Goal: Check status: Check status

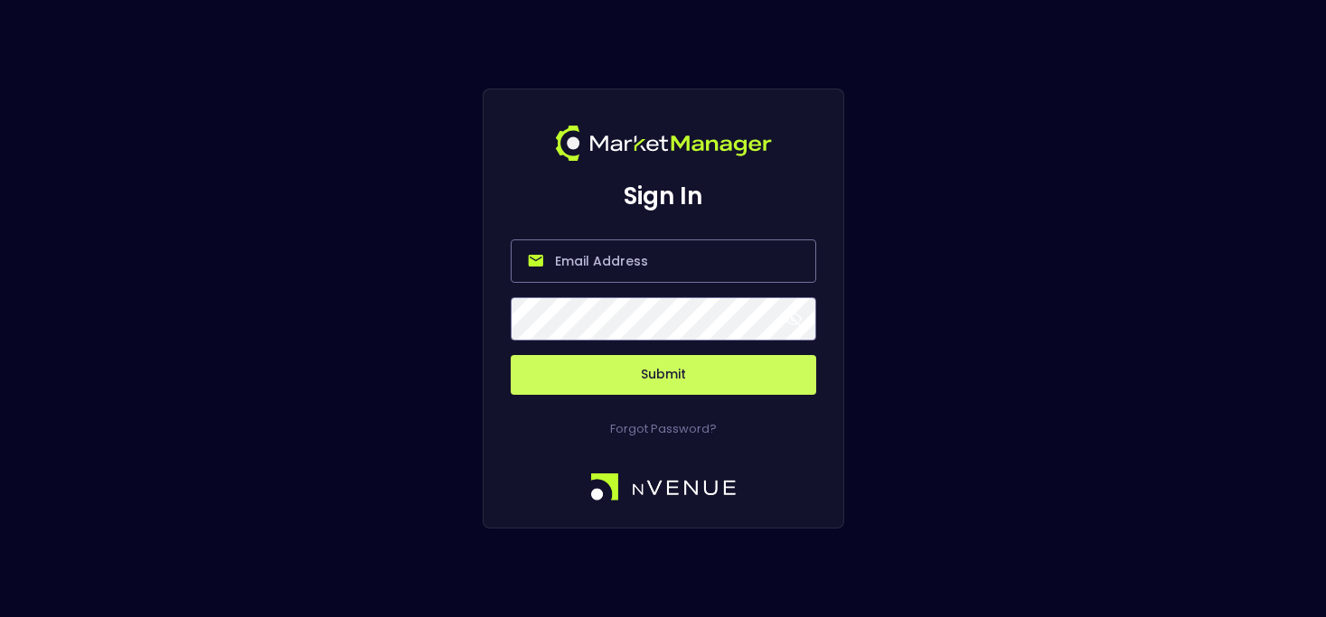
type input "[PERSON_NAME][EMAIL_ADDRESS][DOMAIN_NAME]"
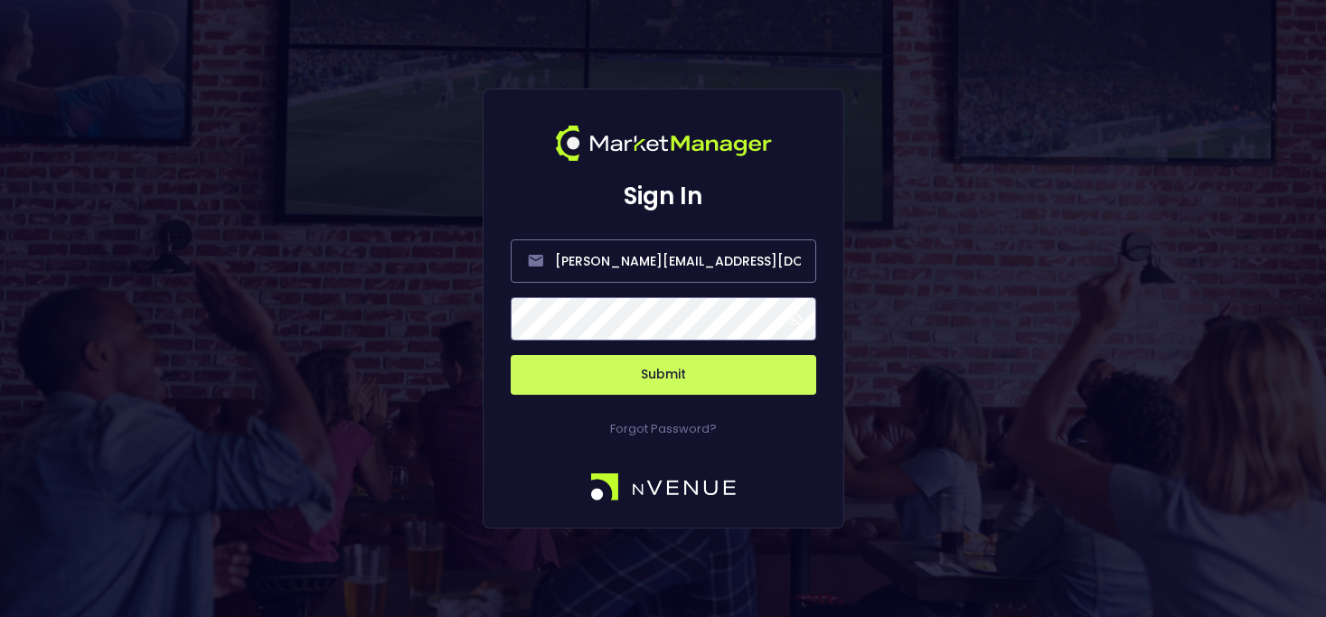
click at [662, 375] on button "Submit" at bounding box center [663, 375] width 305 height 40
click at [777, 377] on button "Submit" at bounding box center [663, 375] width 305 height 40
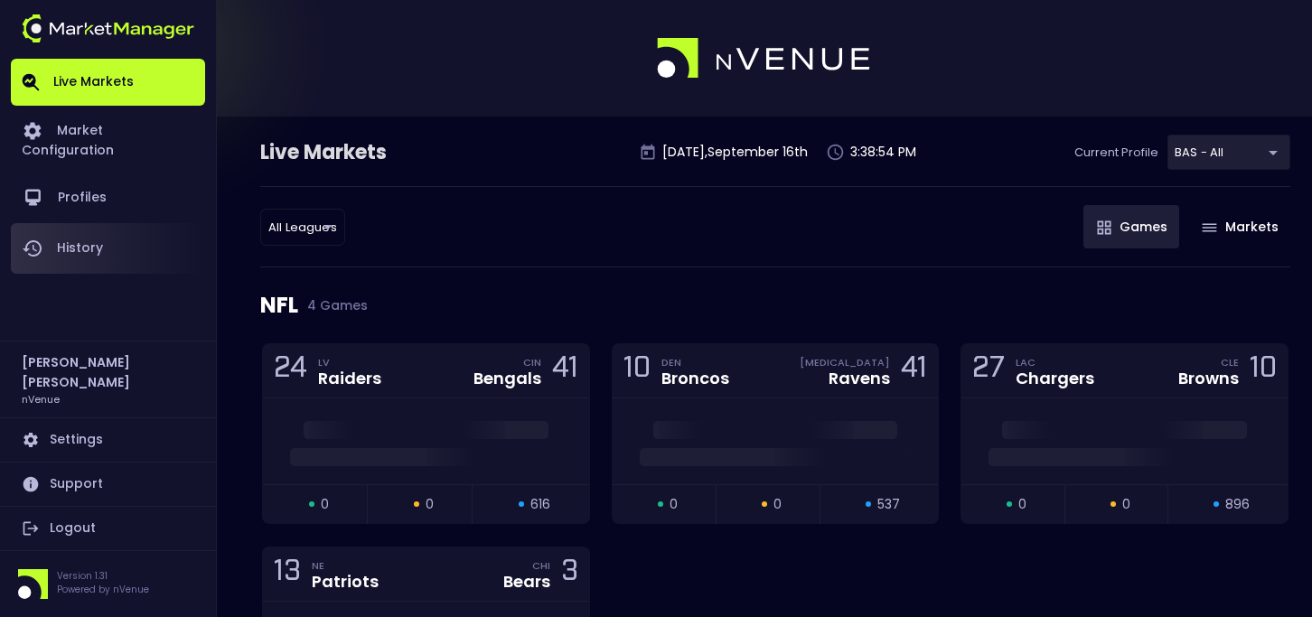
click at [147, 223] on link "History" at bounding box center [108, 248] width 194 height 51
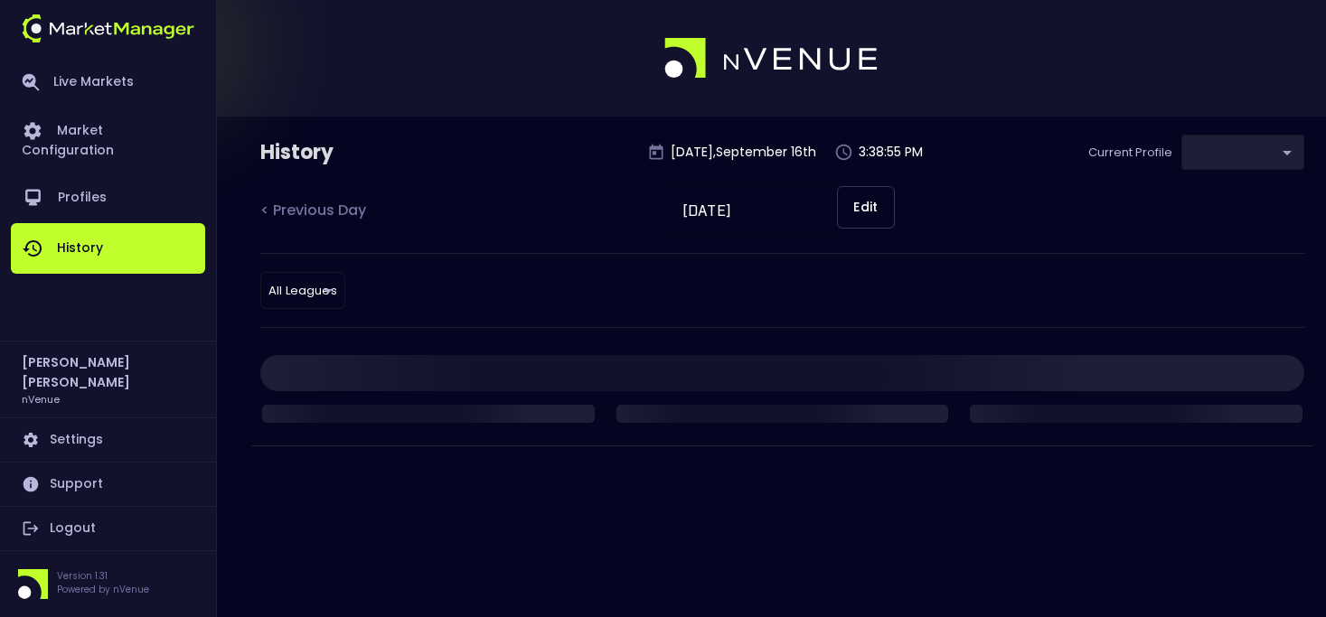
type input "0d810fa5-e353-4d9c-b11d-31f095cae871"
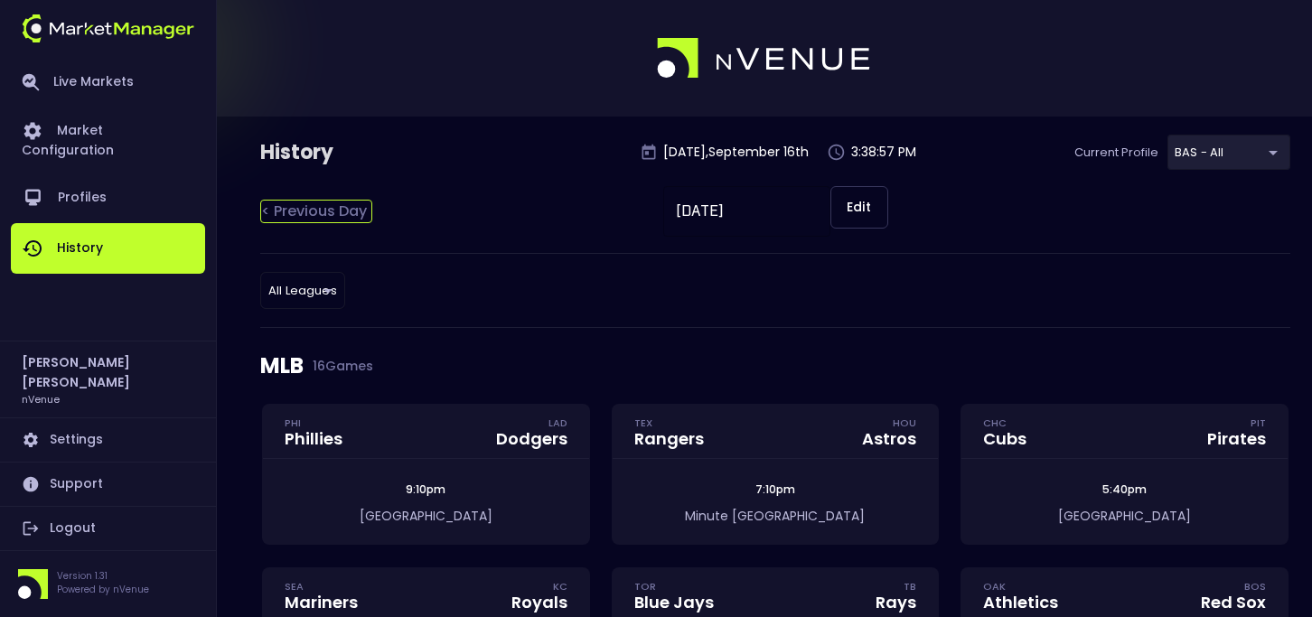
click at [297, 217] on div "< Previous Day" at bounding box center [316, 211] width 112 height 23
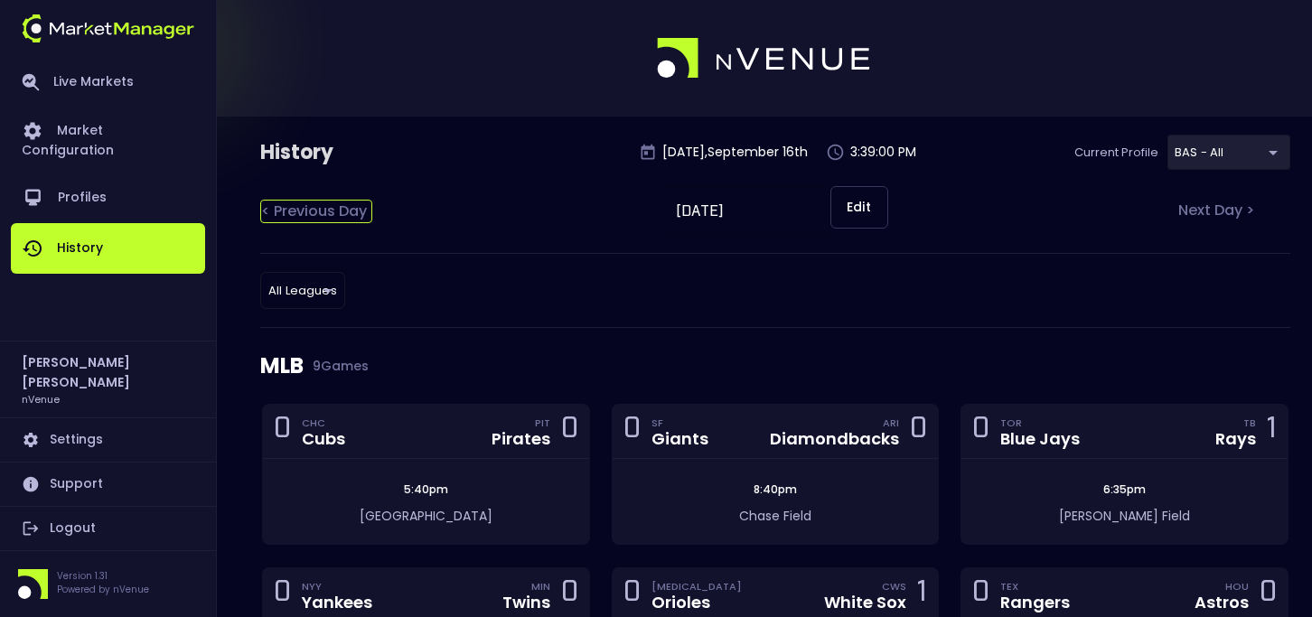
click at [295, 205] on div "< Previous Day" at bounding box center [316, 211] width 112 height 23
type input "[DATE]"
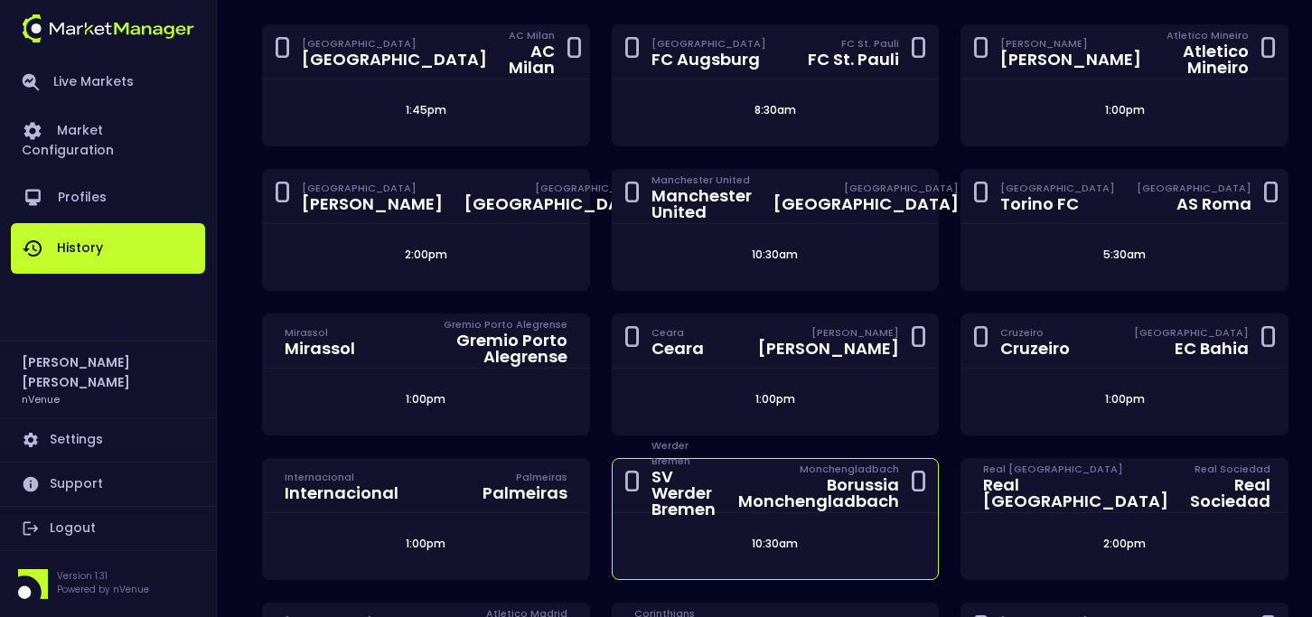
scroll to position [3202, 0]
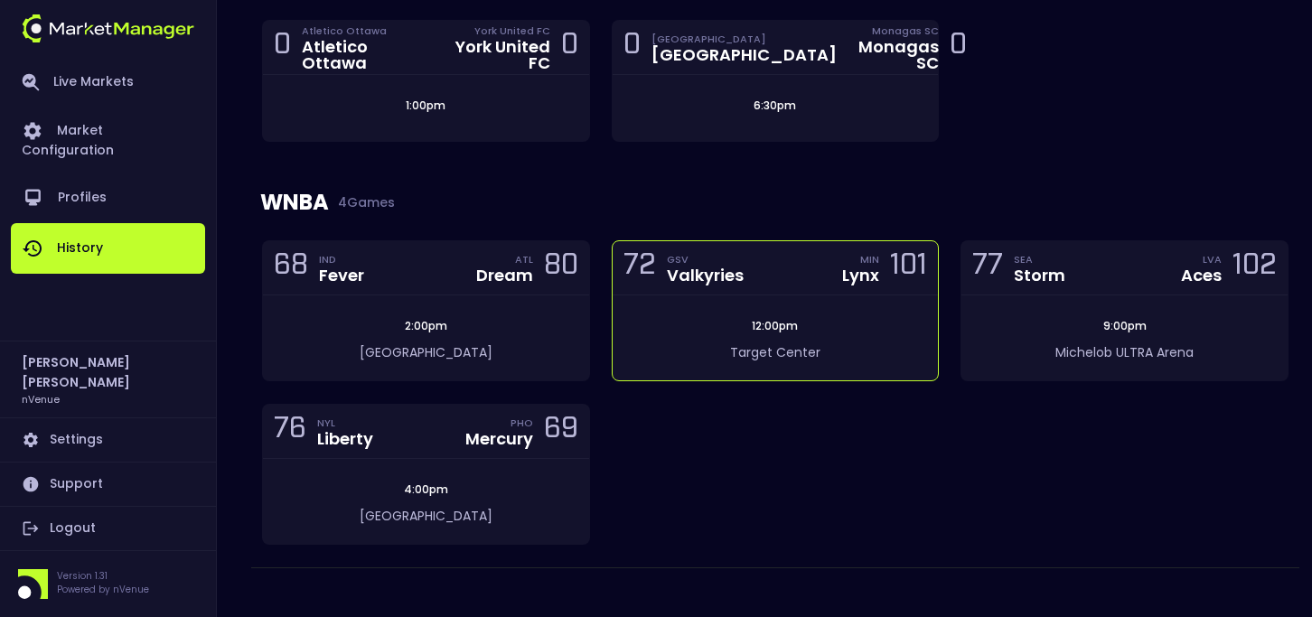
click at [832, 266] on div "72 GSV Valkyries MIN Lynx 101" at bounding box center [776, 268] width 326 height 54
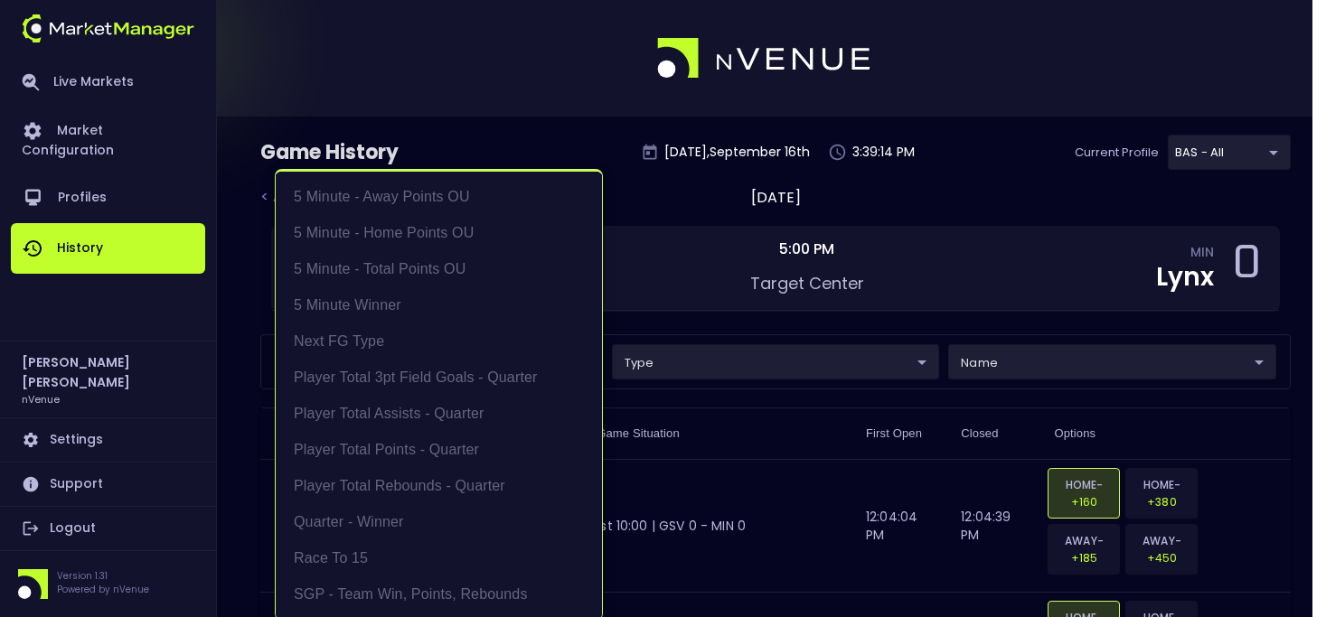
click at [453, 446] on li "Player Total Points - Quarter" at bounding box center [439, 450] width 326 height 36
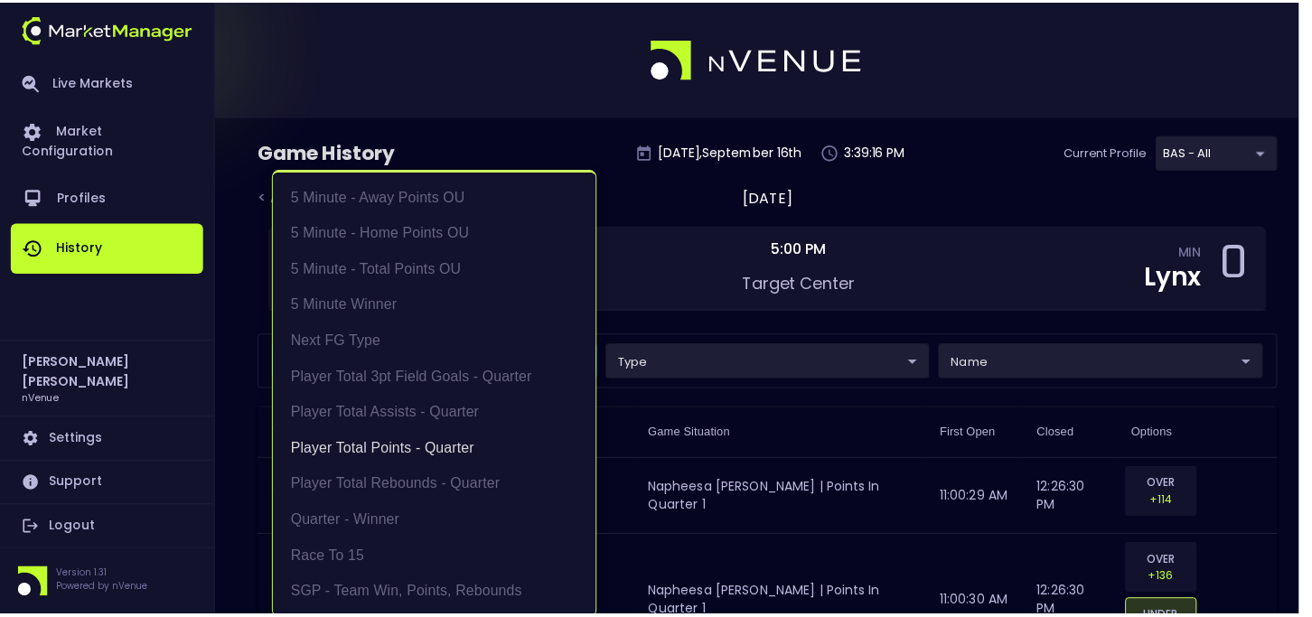
scroll to position [4, 0]
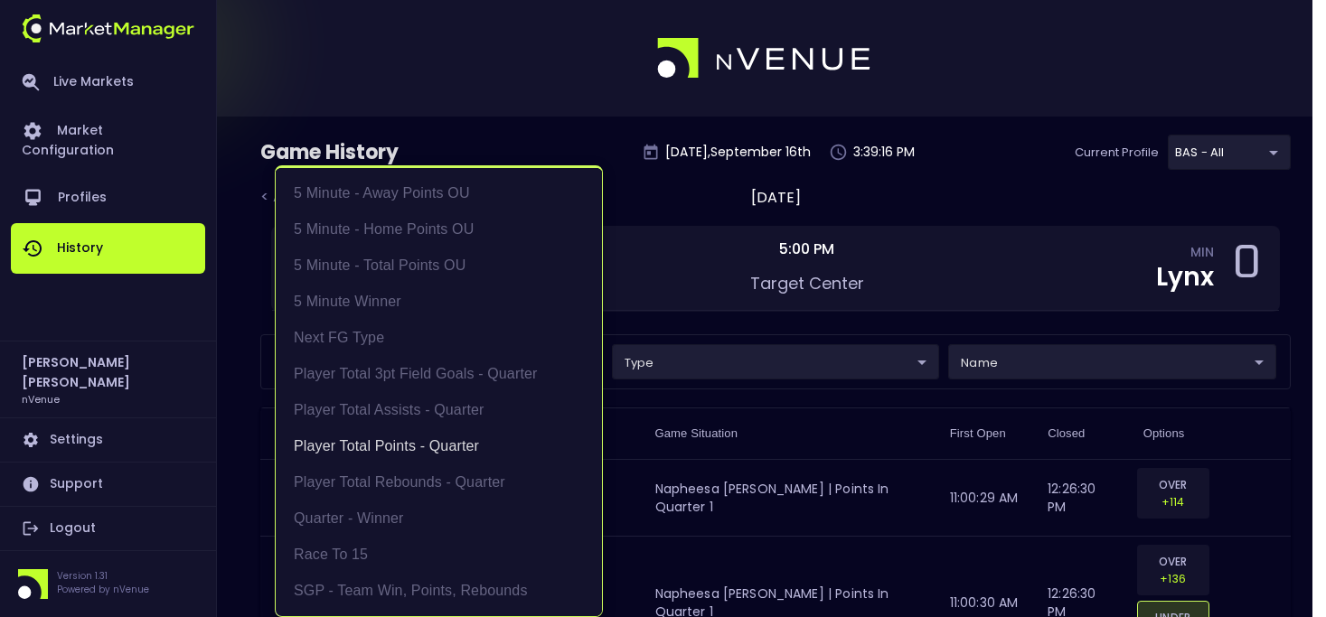
click at [702, 388] on div at bounding box center [663, 308] width 1326 height 617
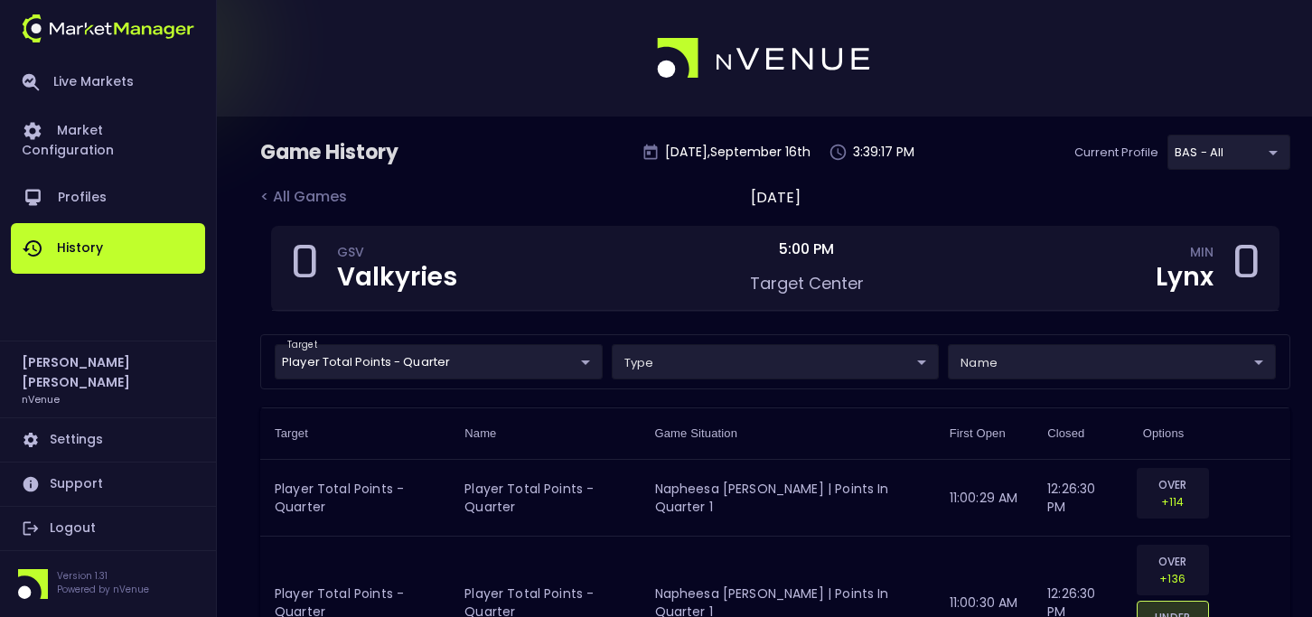
click at [989, 380] on div "target Player Total Points - Quarter Player Total Points - Quarter ​ type ​ ​ n…" at bounding box center [775, 361] width 1030 height 55
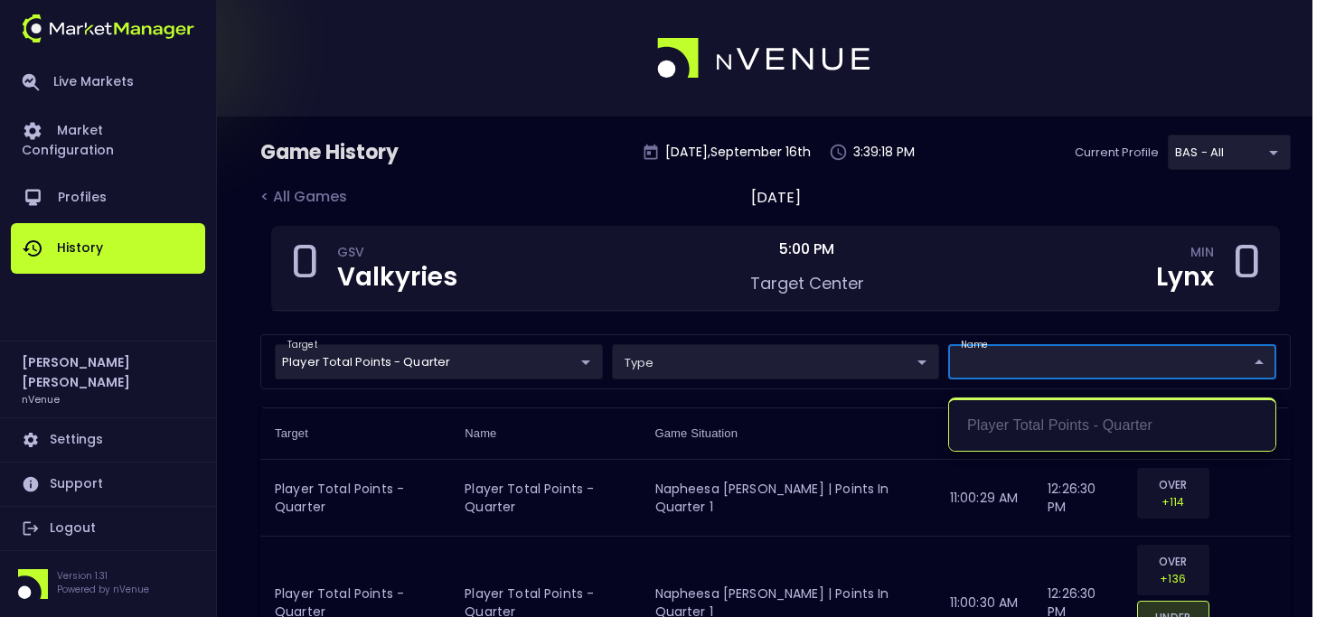
click at [852, 360] on div at bounding box center [663, 308] width 1326 height 617
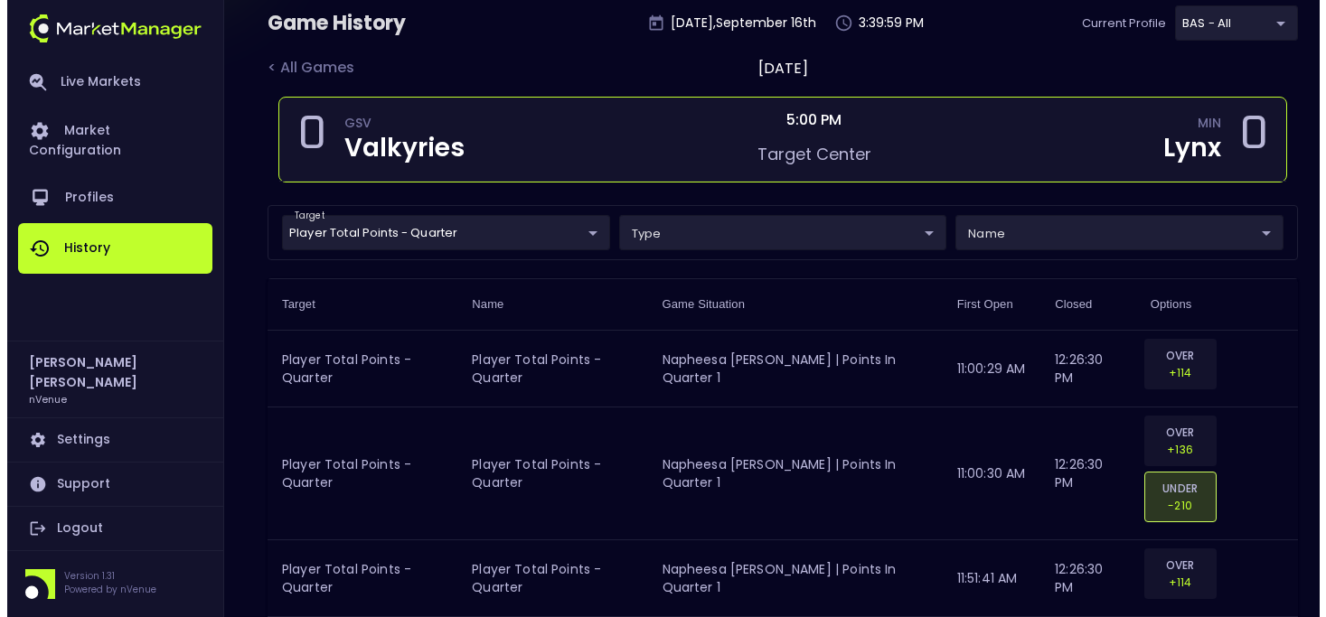
scroll to position [0, 0]
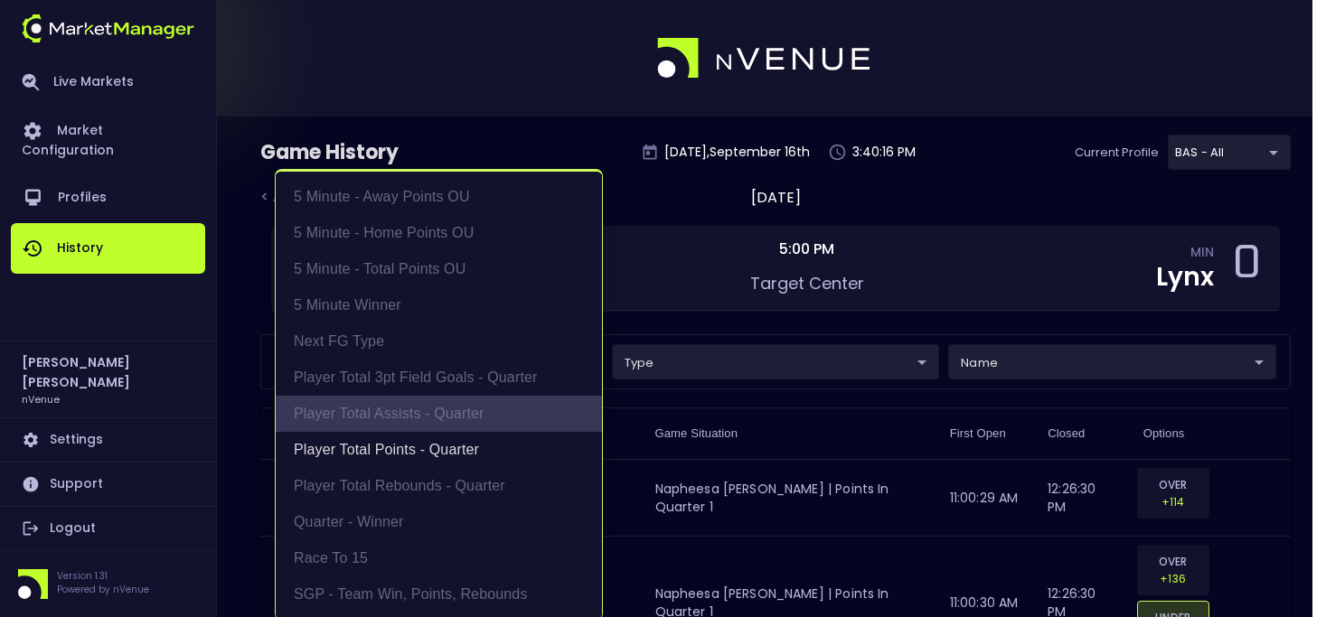
click at [370, 404] on li "Player Total Assists - Quarter" at bounding box center [439, 414] width 326 height 36
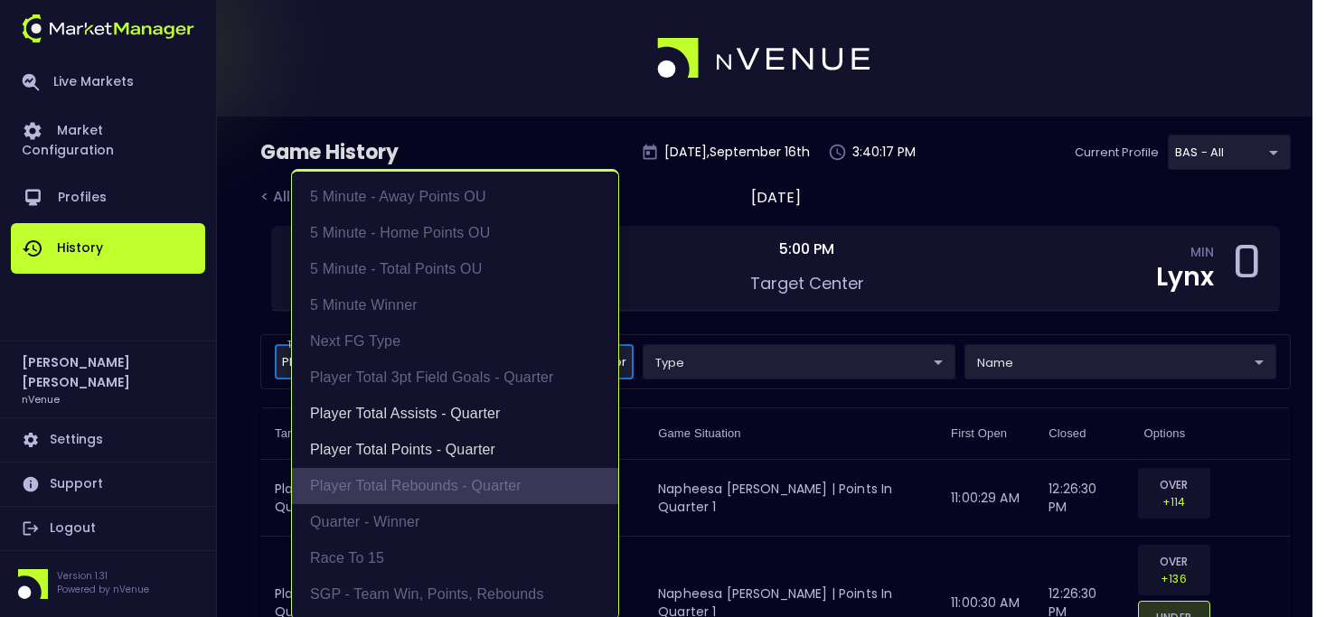
click at [392, 478] on li "Player Total Rebounds - Quarter" at bounding box center [455, 486] width 326 height 36
type input "Player Total Points - Quarter,Player Total Assists - Quarter,Player Total Rebou…"
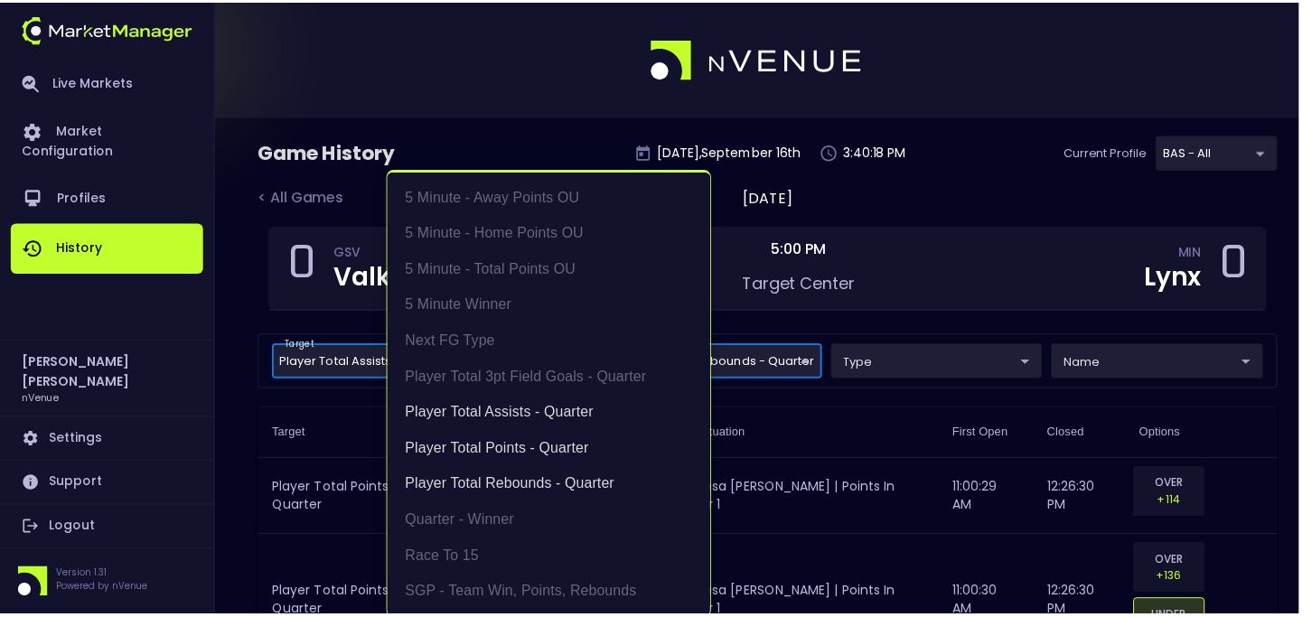
scroll to position [4, 0]
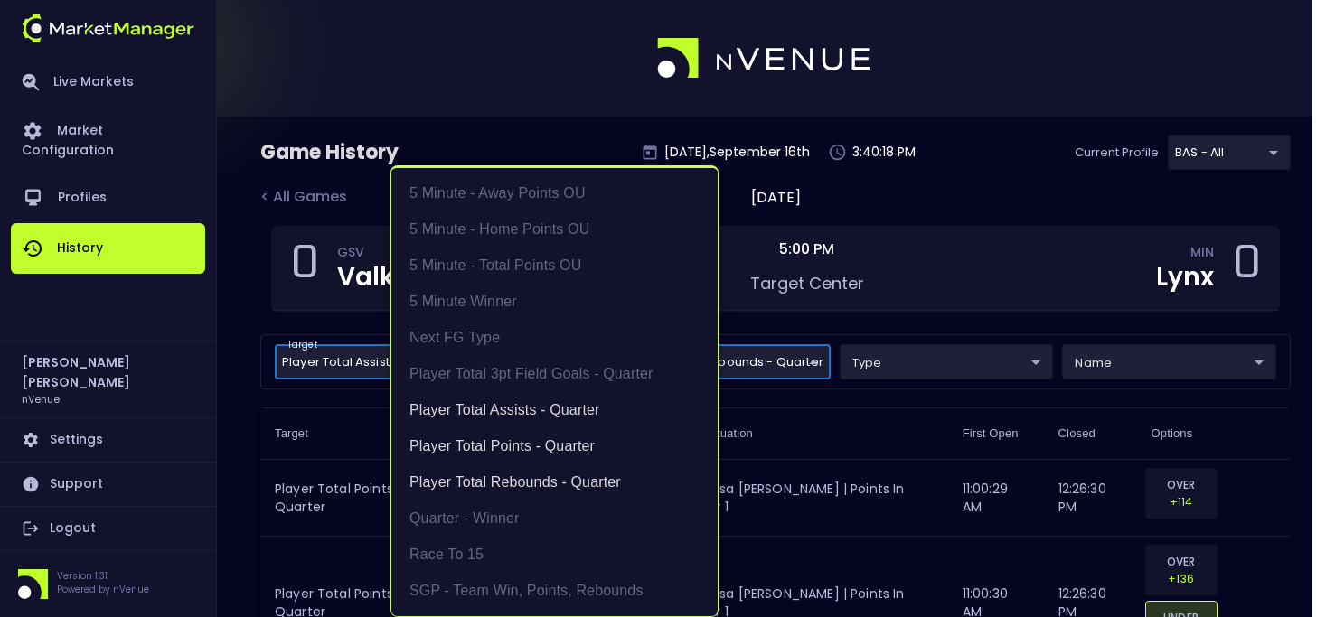
click at [253, 389] on div at bounding box center [663, 308] width 1326 height 617
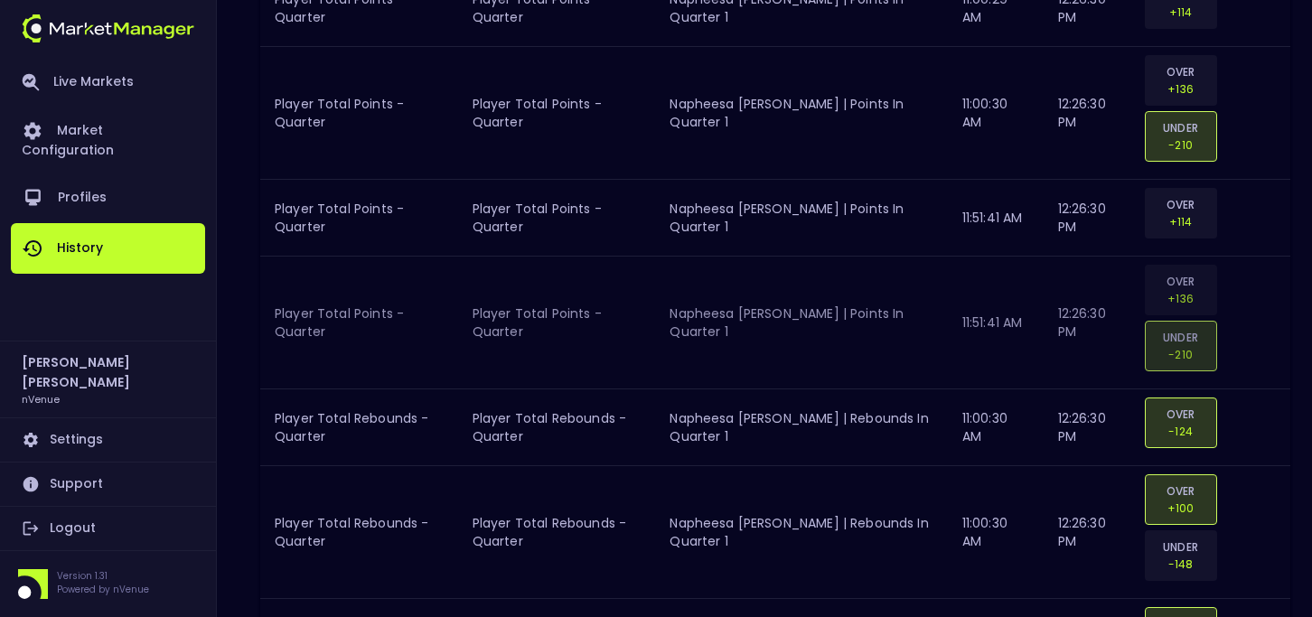
scroll to position [0, 0]
